Goal: Transaction & Acquisition: Purchase product/service

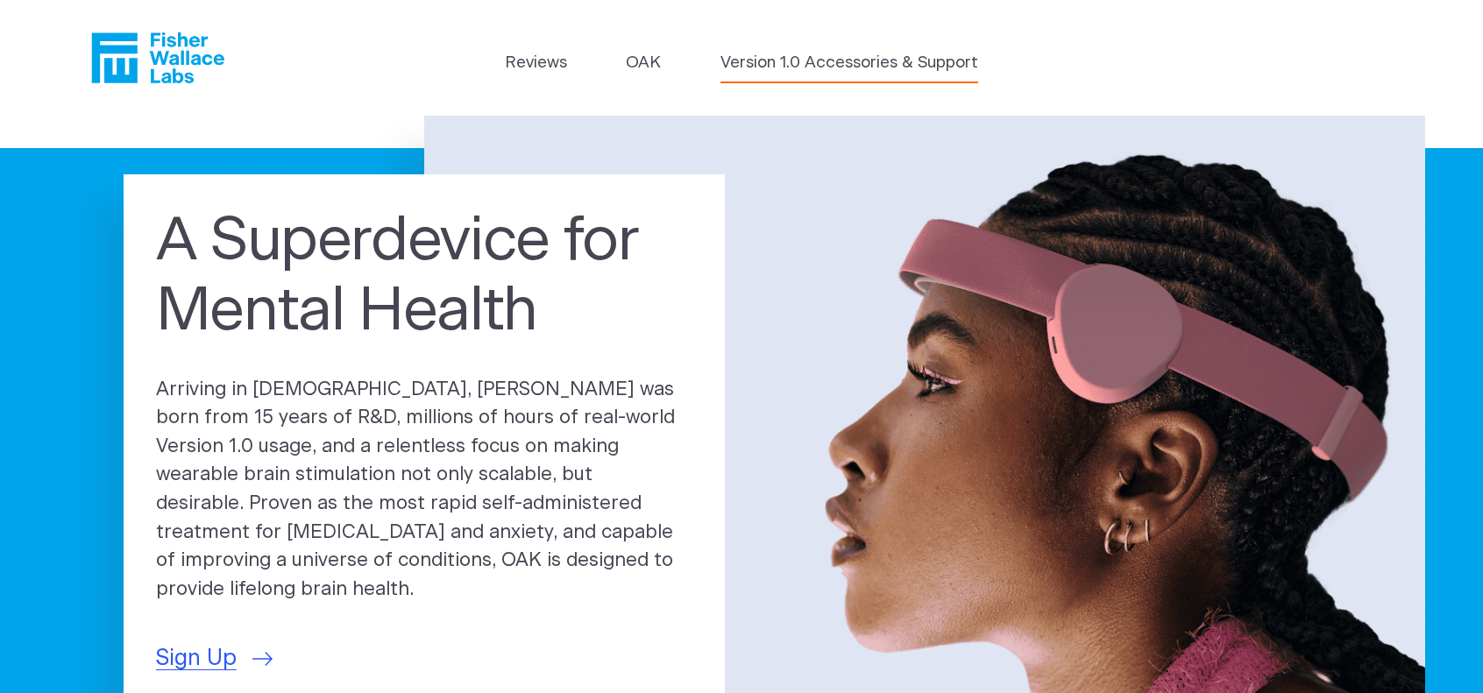
click at [856, 67] on link "Version 1.0 Accessories & Support" at bounding box center [850, 63] width 258 height 25
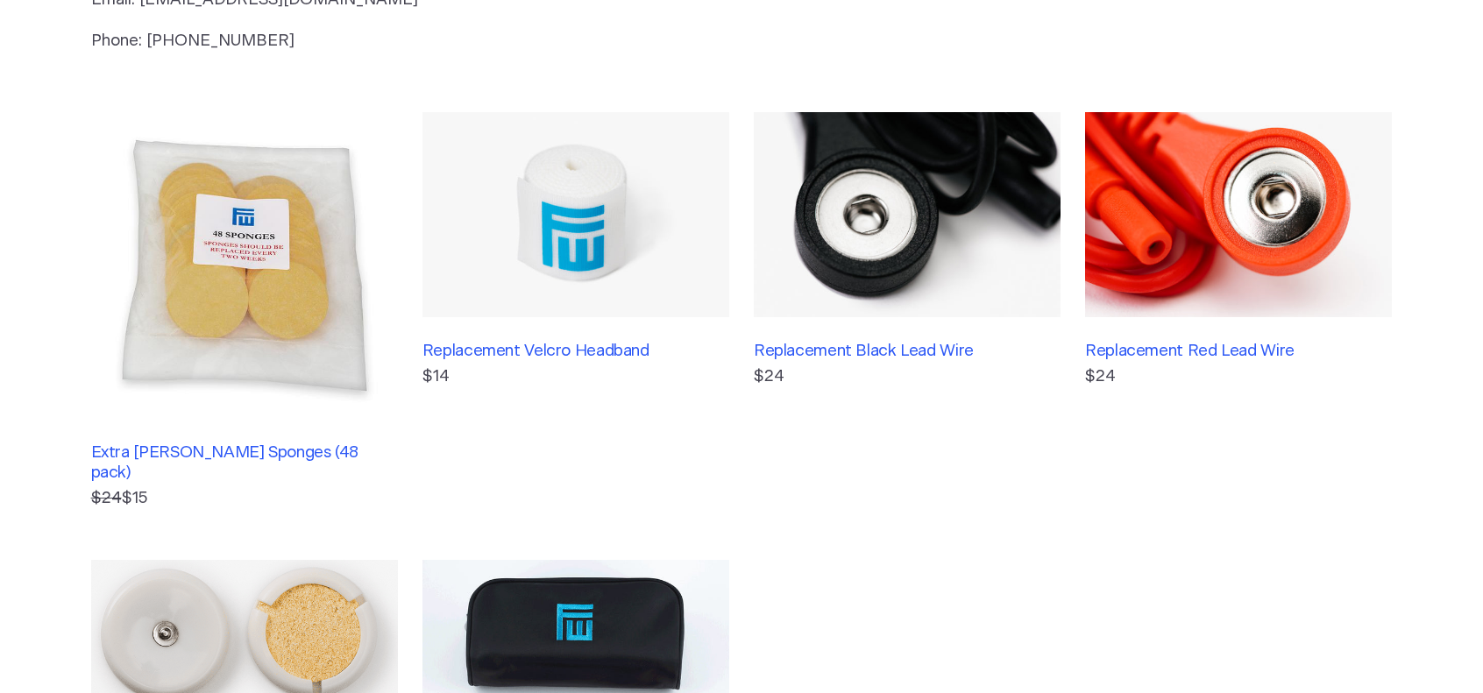
scroll to position [351, 0]
click at [231, 308] on img at bounding box center [244, 264] width 307 height 307
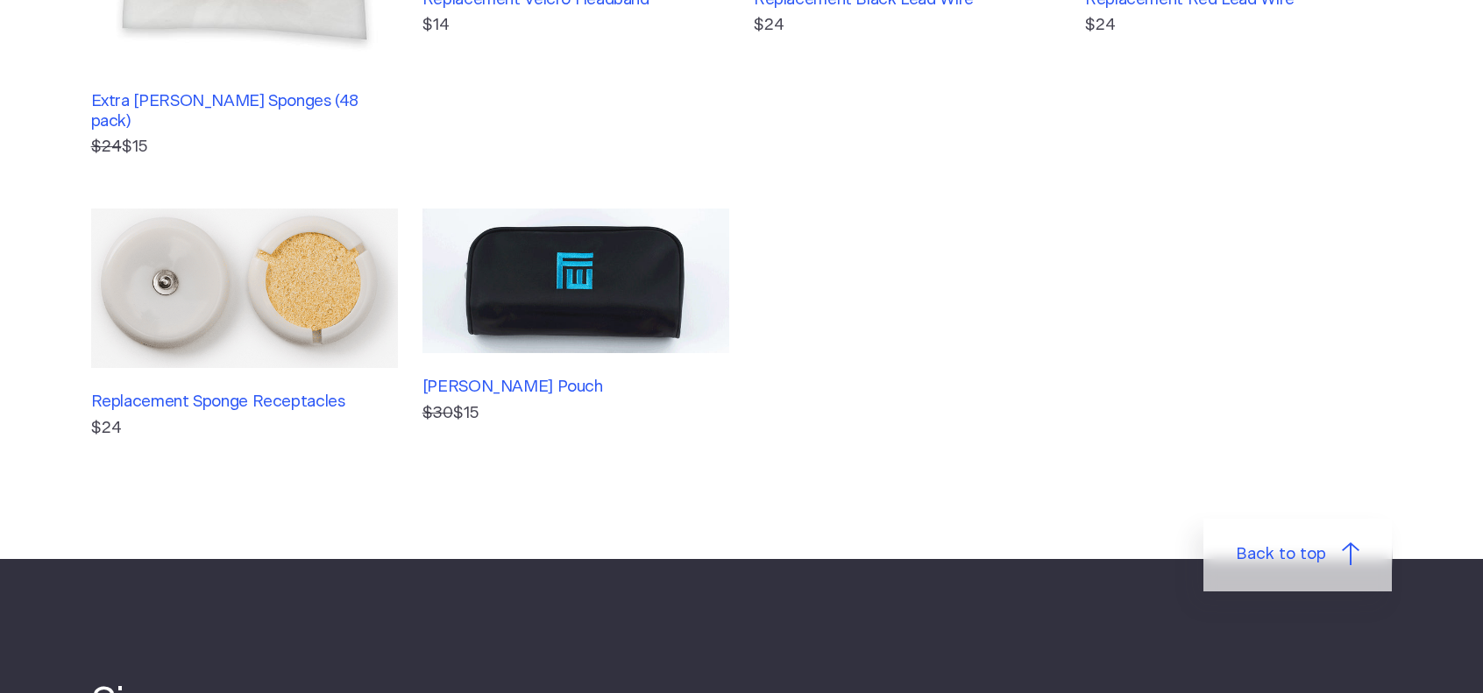
scroll to position [789, 0]
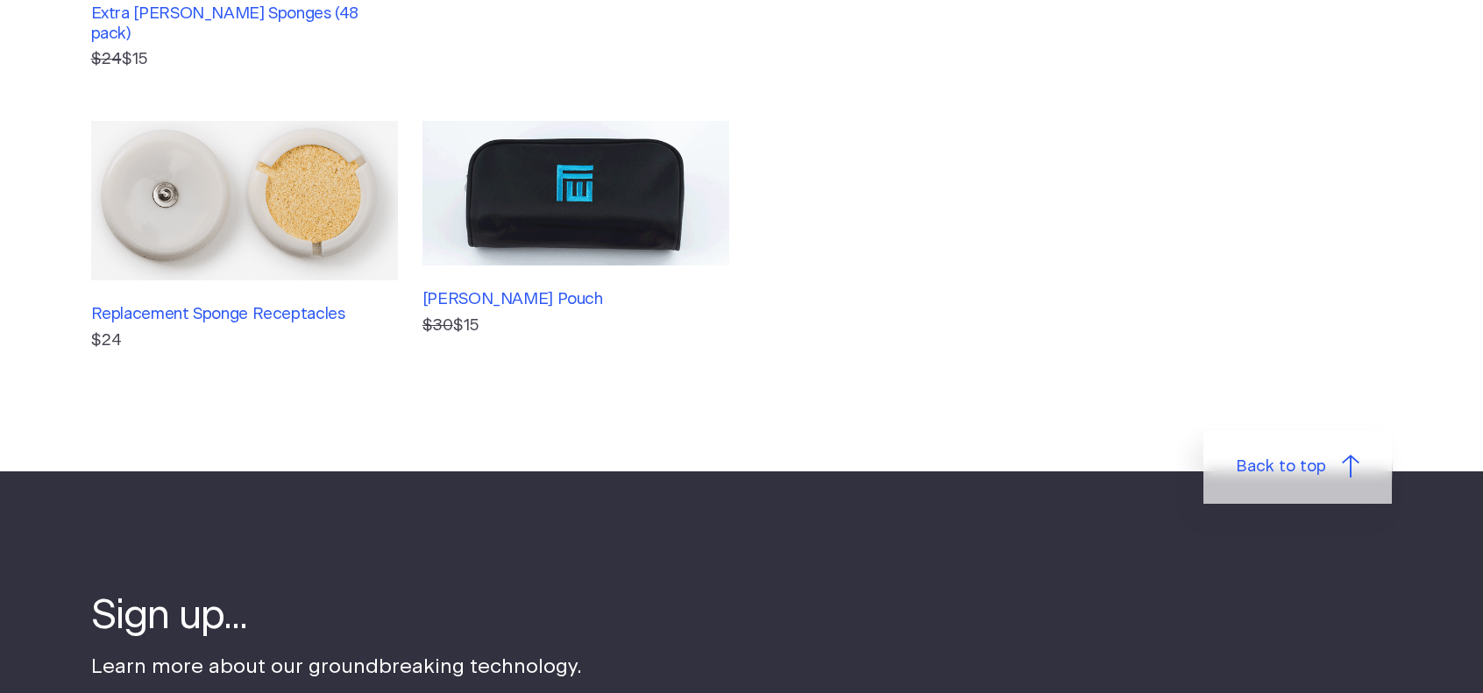
click at [251, 248] on img at bounding box center [244, 201] width 307 height 160
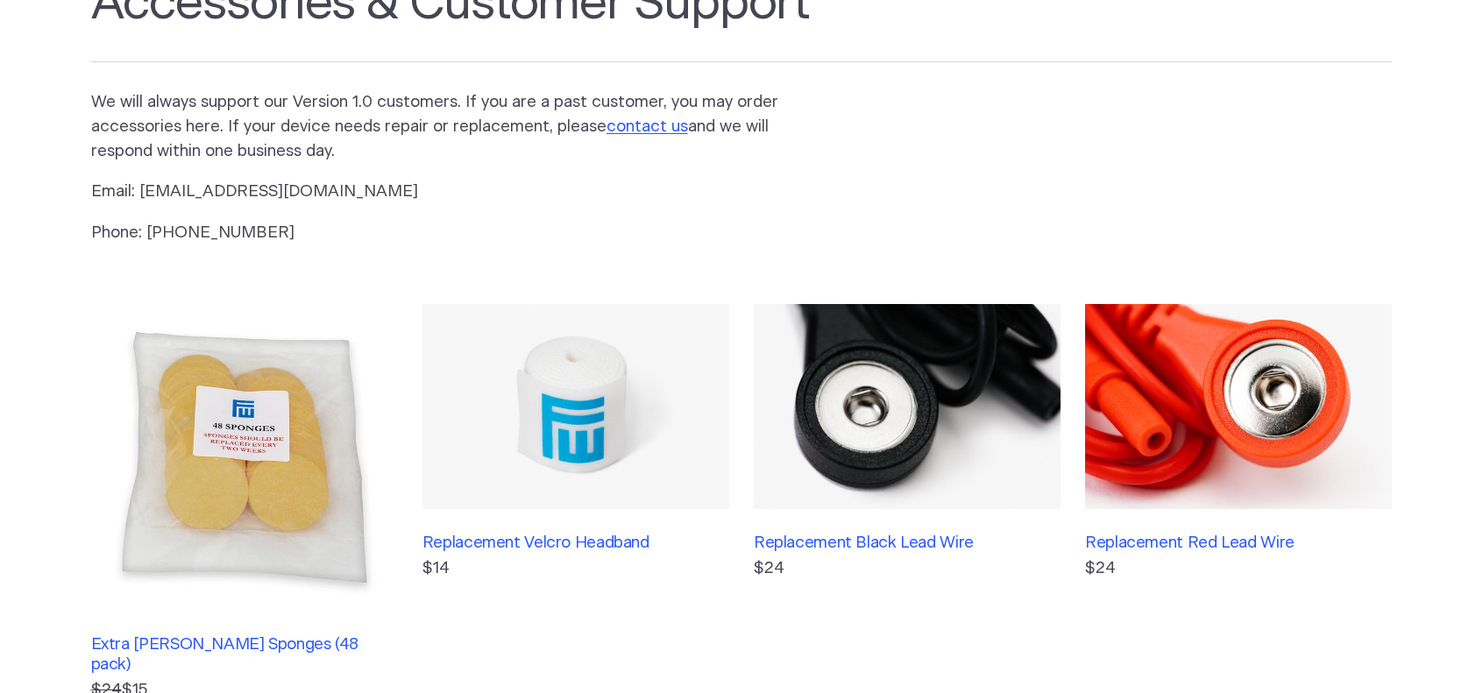
scroll to position [351, 0]
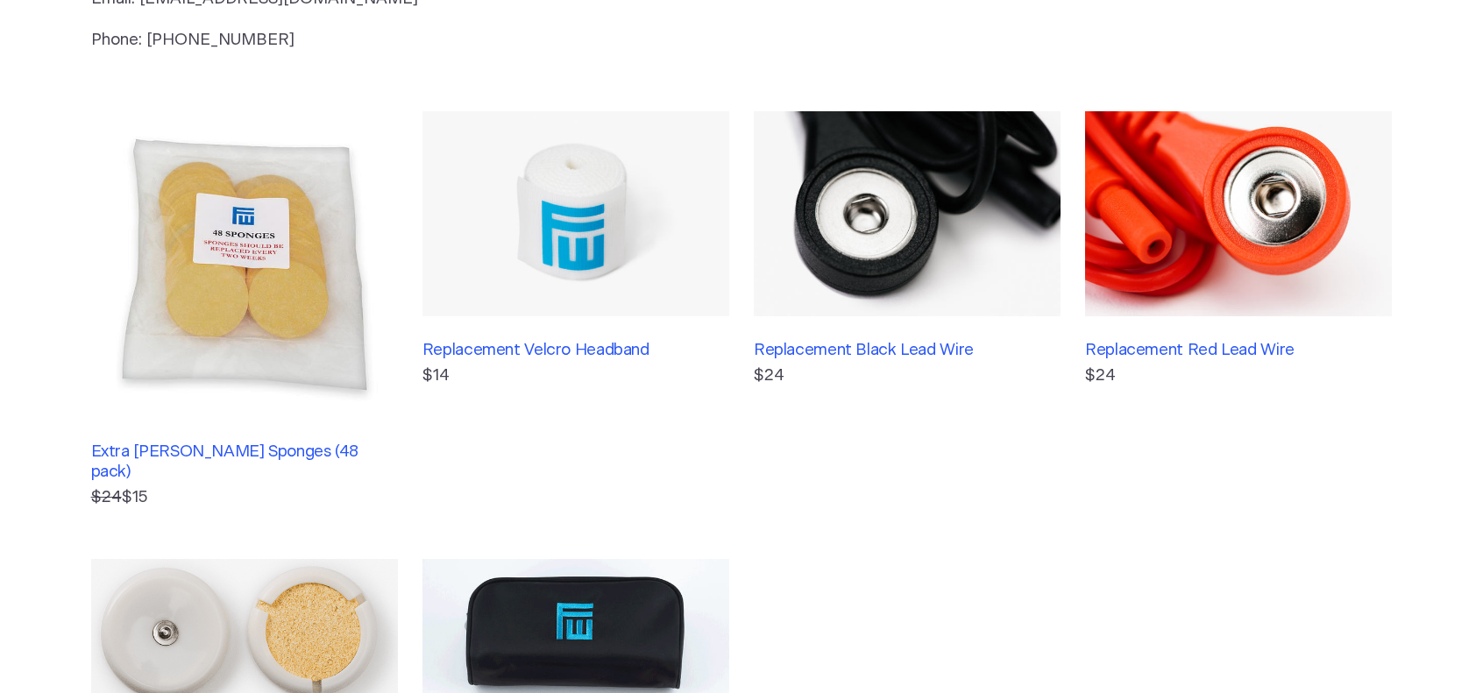
click at [475, 95] on section "Accessories & Customer Support We will always support our Version 1.0 customers…" at bounding box center [741, 337] width 1483 height 1145
